Goal: Task Accomplishment & Management: Manage account settings

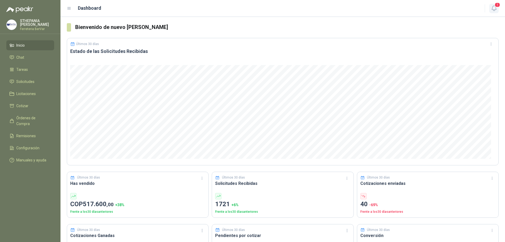
click at [497, 7] on span "1" at bounding box center [498, 4] width 6 height 5
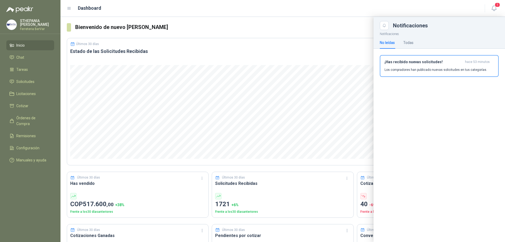
click at [402, 41] on div "No leídas Todas" at bounding box center [397, 43] width 34 height 12
click at [405, 41] on div "Todas" at bounding box center [408, 43] width 10 height 6
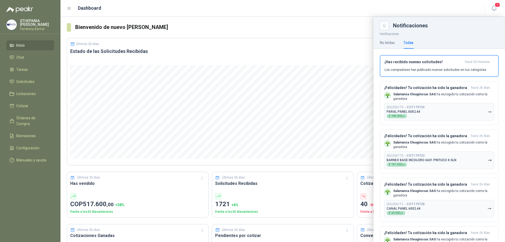
click at [403, 58] on button "¡Has recibido nuevas solicitudes! hace 53 minutos Los compradores han publicado…" at bounding box center [439, 66] width 119 height 22
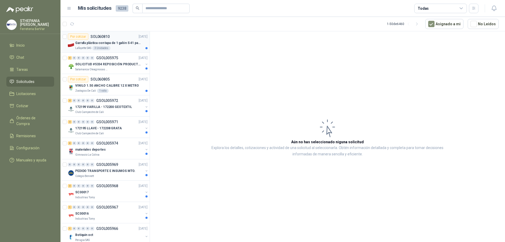
click at [93, 38] on p "SOL060810" at bounding box center [100, 37] width 19 height 4
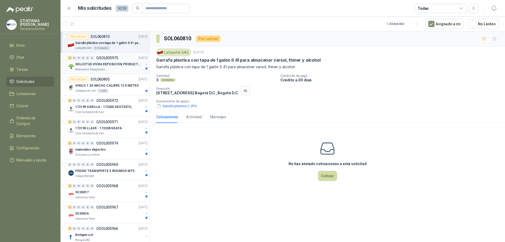
click at [99, 59] on p "GSOL005975" at bounding box center [107, 58] width 22 height 4
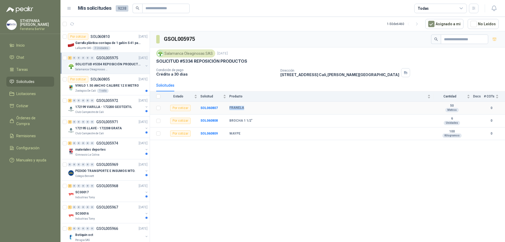
drag, startPoint x: 227, startPoint y: 106, endPoint x: 245, endPoint y: 108, distance: 18.5
click at [245, 108] on tr "Por cotizar SOL060807 FRANELA 50 Metros 0" at bounding box center [327, 108] width 355 height 13
copy tr "FRANELA"
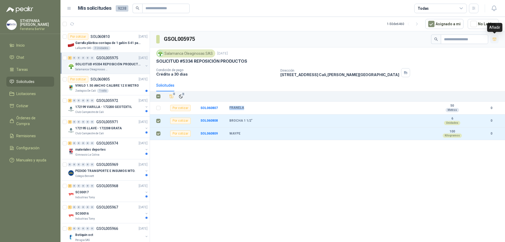
click at [494, 42] on button "button" at bounding box center [494, 39] width 8 height 8
click at [46, 109] on link "Cotizar 3" at bounding box center [30, 106] width 48 height 10
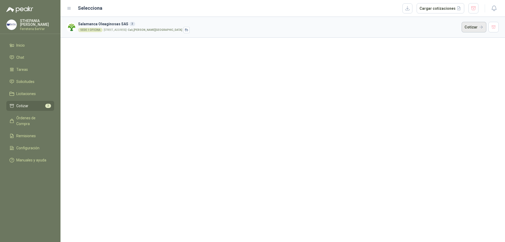
click at [467, 27] on button "Cotizar" at bounding box center [474, 27] width 25 height 11
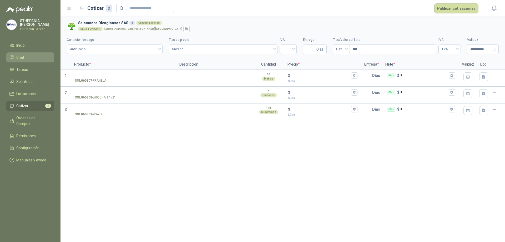
click at [24, 58] on li "Chat" at bounding box center [30, 57] width 42 height 6
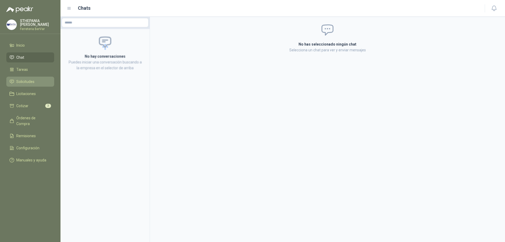
click at [36, 82] on li "Solicitudes" at bounding box center [30, 82] width 42 height 6
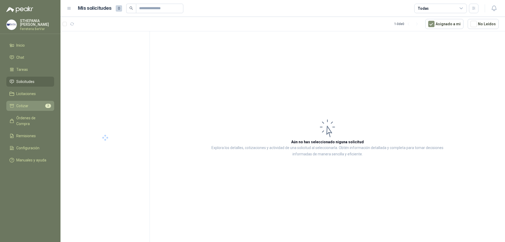
click at [41, 105] on li "Cotizar 3" at bounding box center [30, 106] width 42 height 6
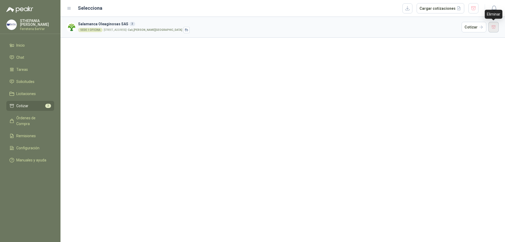
click at [495, 25] on button "button" at bounding box center [494, 27] width 11 height 11
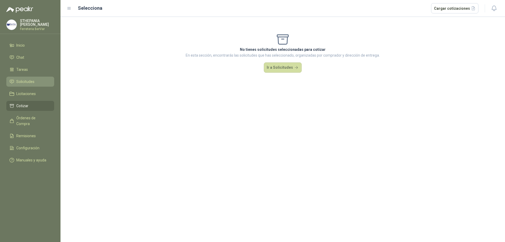
click at [39, 79] on li "Solicitudes" at bounding box center [30, 82] width 42 height 6
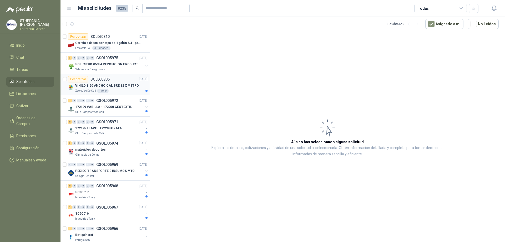
click at [109, 83] on p "VINILO 1.50 ANCHO CALIBRE 12 X METRO" at bounding box center [107, 85] width 64 height 5
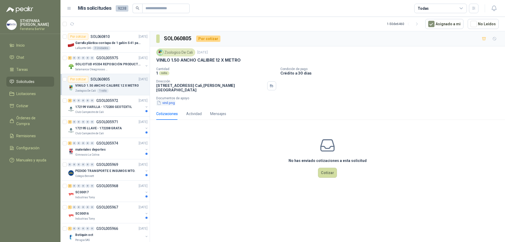
click at [167, 100] on button "vinil.png" at bounding box center [165, 103] width 19 height 6
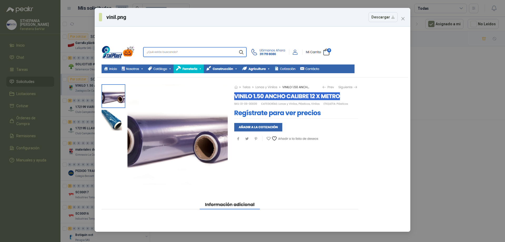
click at [403, 13] on div "vinil.png Descargar" at bounding box center [252, 17] width 307 height 10
click at [402, 16] on button "Close" at bounding box center [403, 18] width 8 height 8
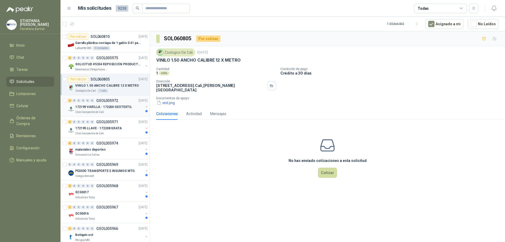
click at [124, 101] on div "2 0 0 0 0 0 GSOL005972 [DATE]" at bounding box center [108, 100] width 81 height 6
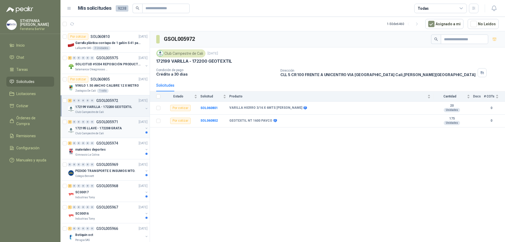
click at [113, 123] on p "GSOL005971" at bounding box center [107, 122] width 22 height 4
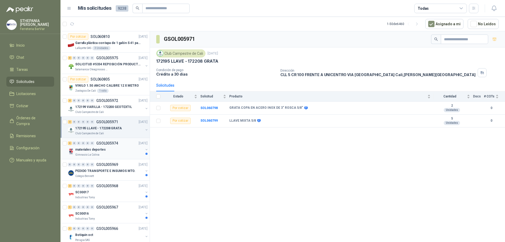
click at [114, 147] on div "materiales deportes" at bounding box center [109, 149] width 68 height 6
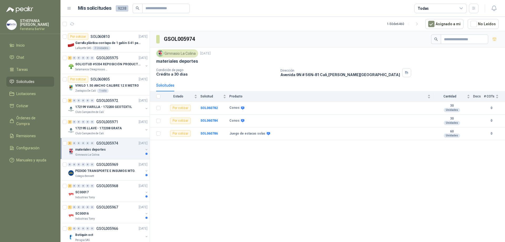
click at [117, 153] on div "Gimnasio La Colina" at bounding box center [109, 155] width 68 height 4
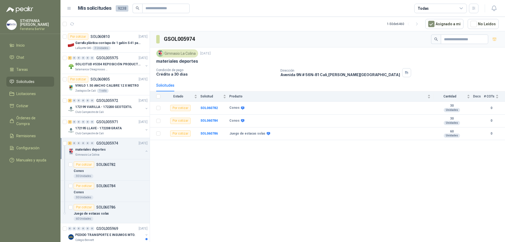
click at [118, 150] on div "materiales deportes" at bounding box center [109, 149] width 68 height 6
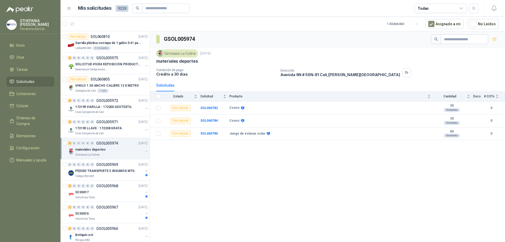
click at [122, 148] on div "materiales deportes" at bounding box center [109, 149] width 68 height 6
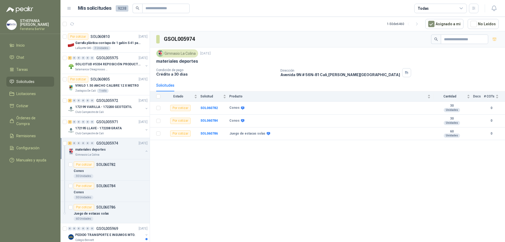
click at [122, 148] on div "materiales deportes" at bounding box center [109, 149] width 68 height 6
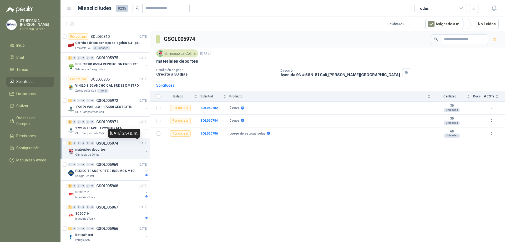
click at [139, 145] on p "[DATE]" at bounding box center [143, 143] width 9 height 5
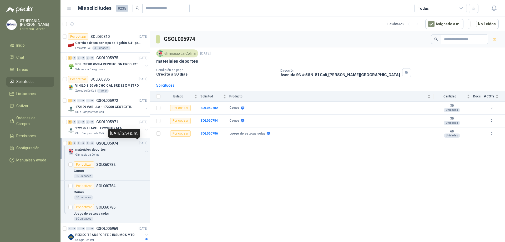
click at [139, 145] on p "[DATE]" at bounding box center [143, 143] width 9 height 5
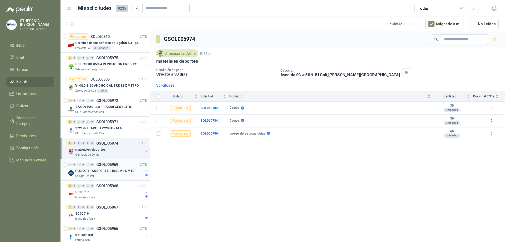
click at [133, 169] on div "PEDIDO TRANSPORTE E INSUMOS MTO." at bounding box center [109, 171] width 68 height 6
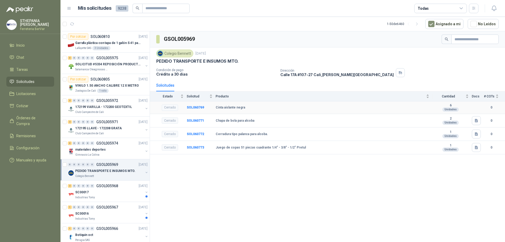
click at [172, 109] on div "Cerrado" at bounding box center [170, 107] width 16 height 6
drag, startPoint x: 174, startPoint y: 119, endPoint x: 174, endPoint y: 123, distance: 3.7
click at [174, 120] on div "Cerrado" at bounding box center [170, 120] width 16 height 6
click at [175, 133] on div "Cerrado" at bounding box center [170, 134] width 16 height 6
click at [178, 156] on div "GSOL005969 Colegio [PERSON_NAME] [DATE] PEDIDO TRANSPORTE E INSUMOS MTO. Condic…" at bounding box center [327, 137] width 355 height 212
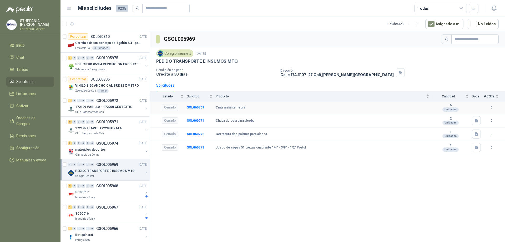
click at [478, 106] on td at bounding box center [478, 107] width 12 height 13
click at [491, 106] on b "0" at bounding box center [491, 107] width 15 height 5
click at [459, 107] on b "6" at bounding box center [451, 105] width 36 height 4
click at [467, 106] on b "6" at bounding box center [451, 105] width 36 height 4
drag, startPoint x: 475, startPoint y: 106, endPoint x: 461, endPoint y: 108, distance: 14.4
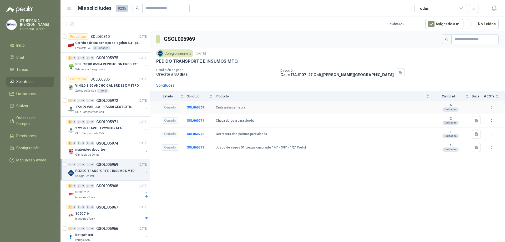
click at [476, 106] on td at bounding box center [478, 107] width 12 height 13
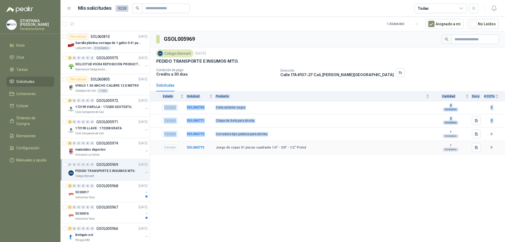
drag, startPoint x: 365, startPoint y: 131, endPoint x: 310, endPoint y: 162, distance: 63.0
click at [340, 161] on div "GSOL005969 Colegio [PERSON_NAME] [DATE] PEDIDO TRANSPORTE E INSUMOS MTO. Condic…" at bounding box center [327, 137] width 355 height 212
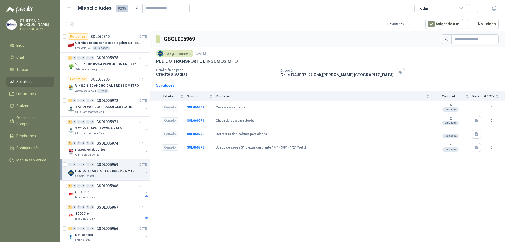
click at [187, 197] on div "GSOL005969 Colegio [PERSON_NAME] [DATE] PEDIDO TRANSPORTE E INSUMOS MTO. Condic…" at bounding box center [327, 137] width 355 height 212
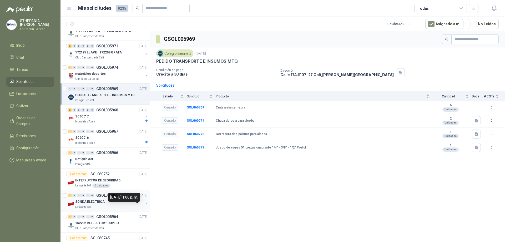
scroll to position [79, 0]
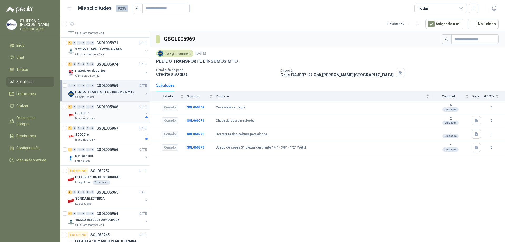
click at [131, 119] on div "Industrias Tomy" at bounding box center [109, 118] width 68 height 4
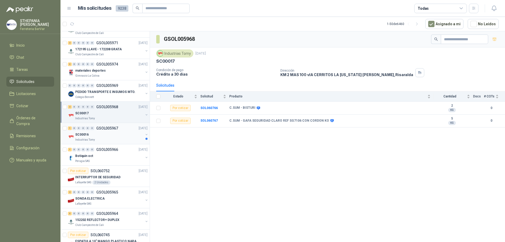
click at [123, 134] on div "SC00016" at bounding box center [109, 134] width 68 height 6
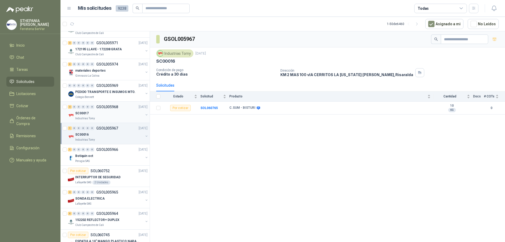
click at [124, 111] on div "SC00017" at bounding box center [109, 113] width 68 height 6
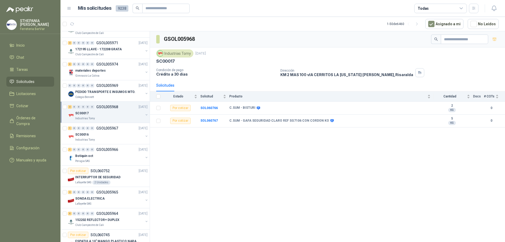
click at [185, 221] on div "GSOL005968 Industrias Tomy [DATE] SC00017 Condición de pago Crédito a 30 días D…" at bounding box center [327, 137] width 355 height 212
